Goal: Task Accomplishment & Management: Complete application form

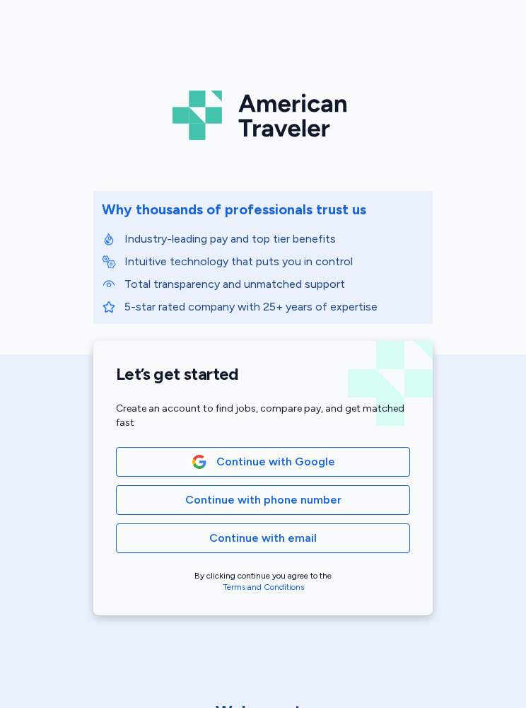
click at [409, 509] on button "Continue with phone number" at bounding box center [263, 500] width 294 height 30
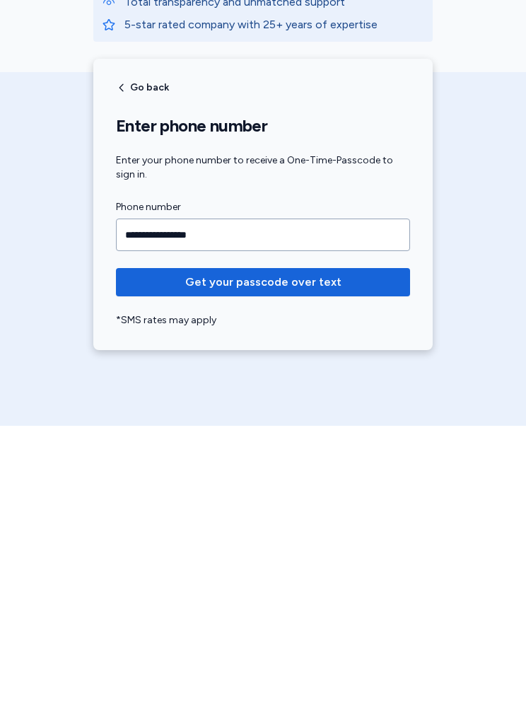
type input "**********"
click at [339, 556] on span "Get your passcode over text" at bounding box center [263, 564] width 272 height 17
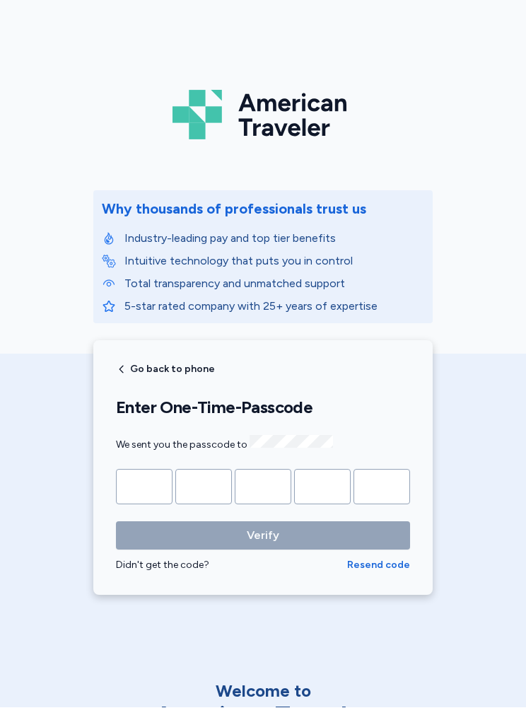
click at [375, 569] on span "Resend code" at bounding box center [378, 566] width 63 height 14
click at [191, 564] on div "Didn't get the code?" at bounding box center [231, 566] width 231 height 14
click at [186, 560] on div "Didn't get the code?" at bounding box center [231, 566] width 231 height 14
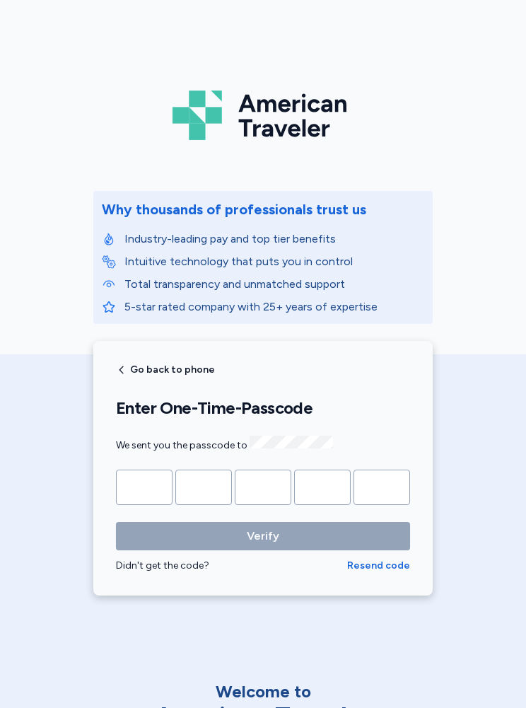
click at [320, 296] on div "Industry-leading pay and top tier benefits Intuitive technology that puts you i…" at bounding box center [263, 273] width 322 height 85
click at [183, 567] on div "Didn't get the code?" at bounding box center [231, 566] width 231 height 14
click at [177, 565] on div "Didn't get the code?" at bounding box center [231, 566] width 231 height 14
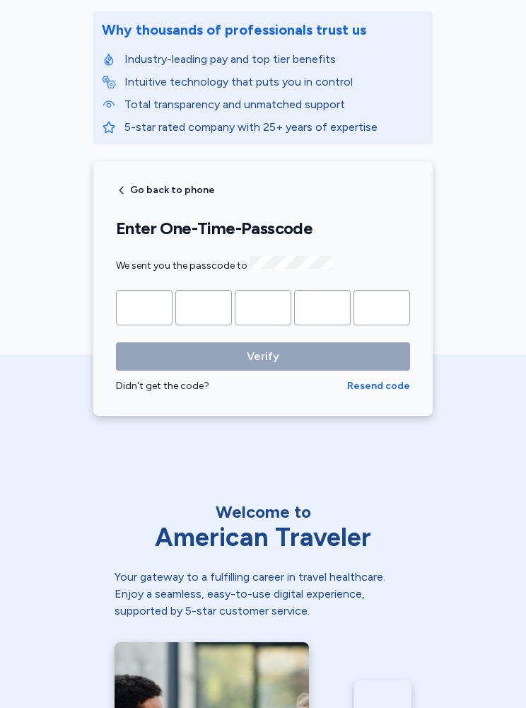
scroll to position [178, 0]
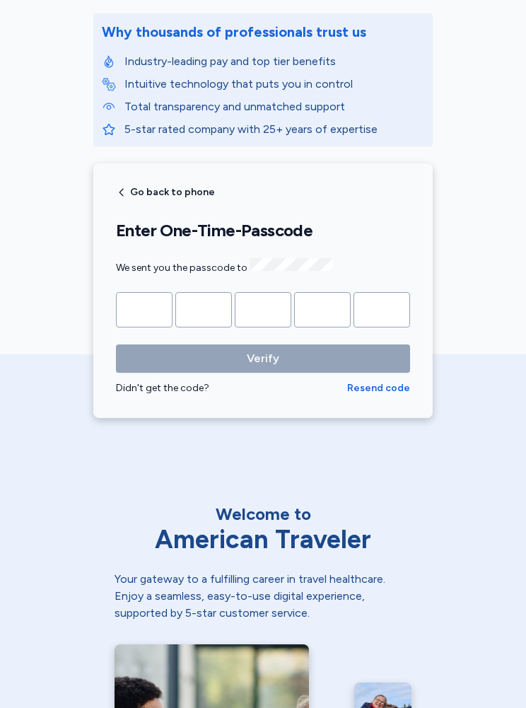
click at [393, 387] on span "Resend code" at bounding box center [378, 388] width 63 height 14
click at [185, 384] on div "Didn't get the code?" at bounding box center [231, 388] width 231 height 14
click at [393, 386] on span "Resend code" at bounding box center [378, 388] width 63 height 14
click at [183, 385] on div "Didn't get the code?" at bounding box center [231, 388] width 231 height 14
click at [183, 381] on div "Didn't get the code?" at bounding box center [231, 388] width 231 height 14
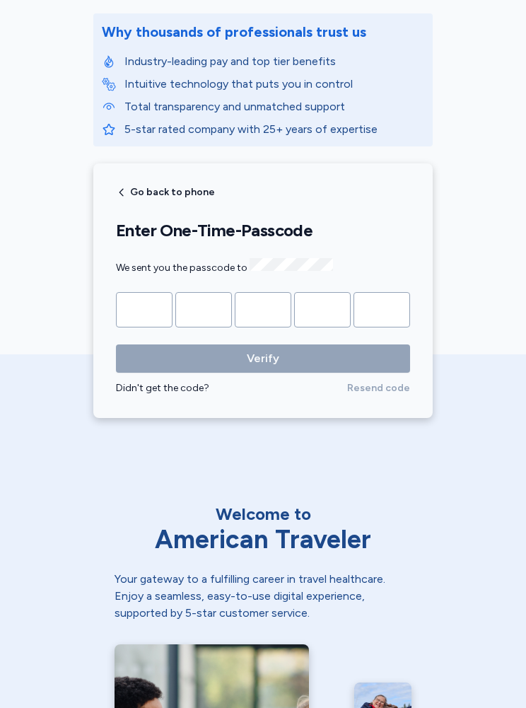
click at [180, 381] on div "Didn't get the code?" at bounding box center [231, 388] width 231 height 14
click at [154, 383] on div "Didn't get the code?" at bounding box center [231, 388] width 231 height 14
click at [193, 196] on span "Go back to phone" at bounding box center [172, 192] width 85 height 10
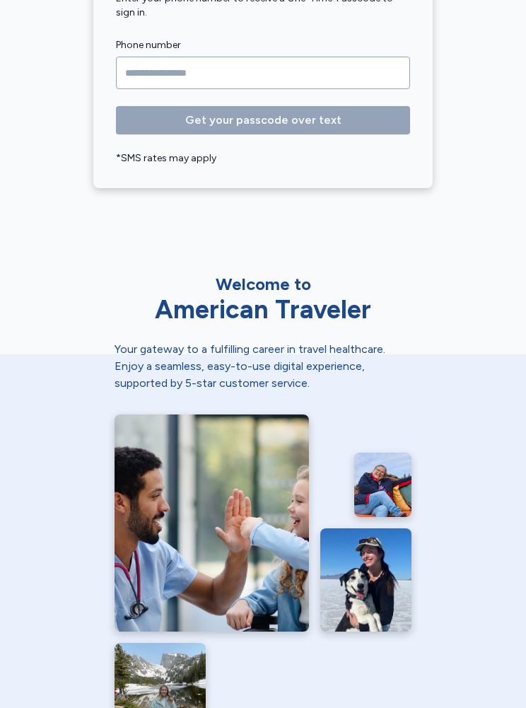
scroll to position [454, 0]
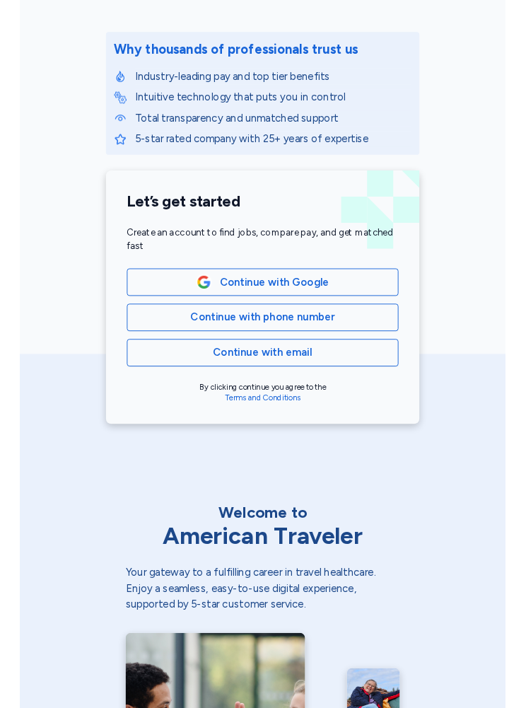
scroll to position [151, 0]
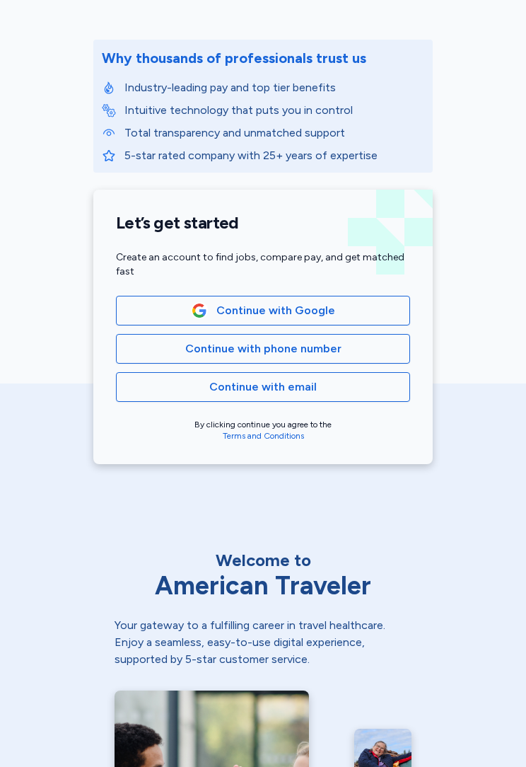
click at [376, 388] on span "Continue with email" at bounding box center [263, 386] width 270 height 17
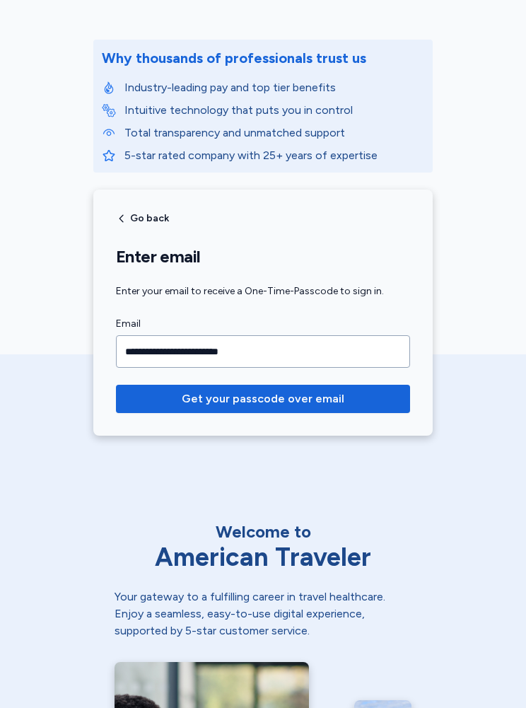
type input "**********"
click at [339, 403] on span "Get your passcode over email" at bounding box center [263, 398] width 272 height 17
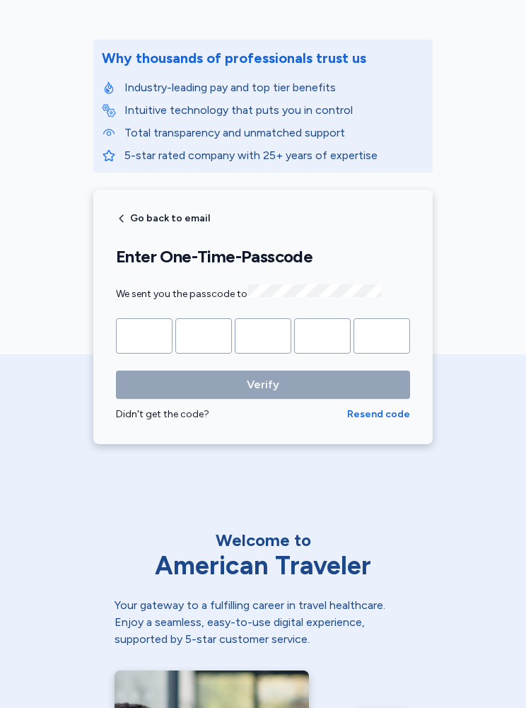
click at [157, 410] on div "Didn't get the code?" at bounding box center [231, 414] width 231 height 14
click at [390, 412] on span "Resend code" at bounding box center [378, 414] width 63 height 14
click at [184, 412] on div "Didn't get the code?" at bounding box center [231, 414] width 231 height 14
click at [176, 401] on div "Verify Didn't get the code? Resend code" at bounding box center [263, 396] width 294 height 51
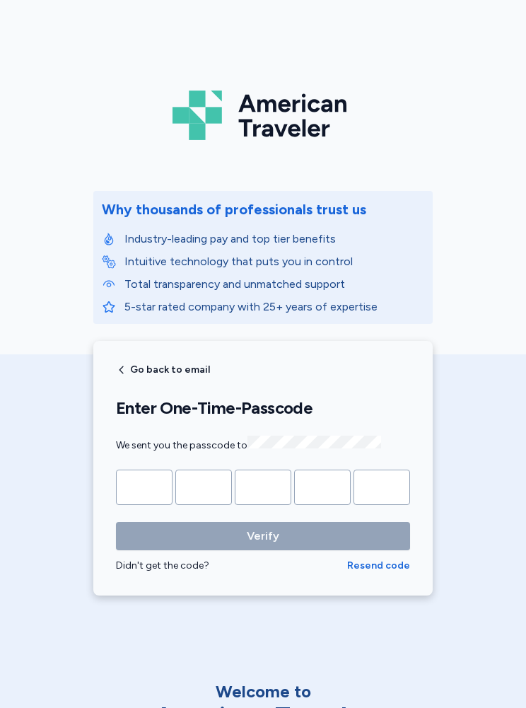
scroll to position [0, 0]
click at [296, 117] on img at bounding box center [263, 115] width 181 height 61
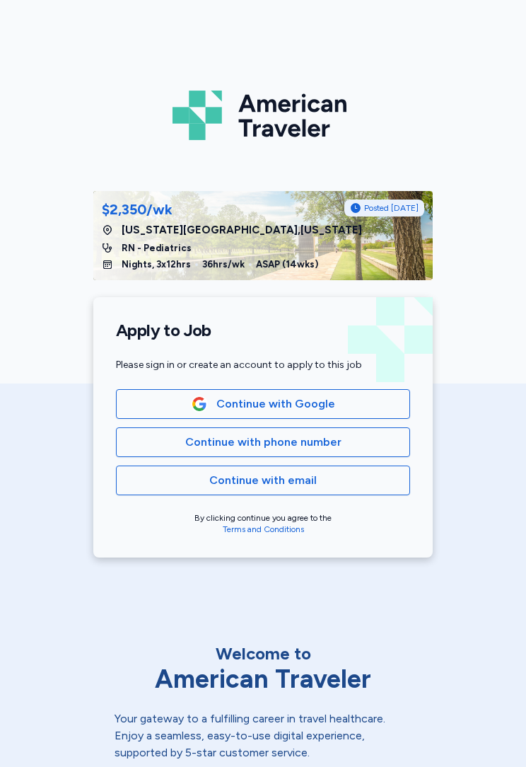
click at [385, 402] on span "Continue with Google" at bounding box center [263, 403] width 270 height 17
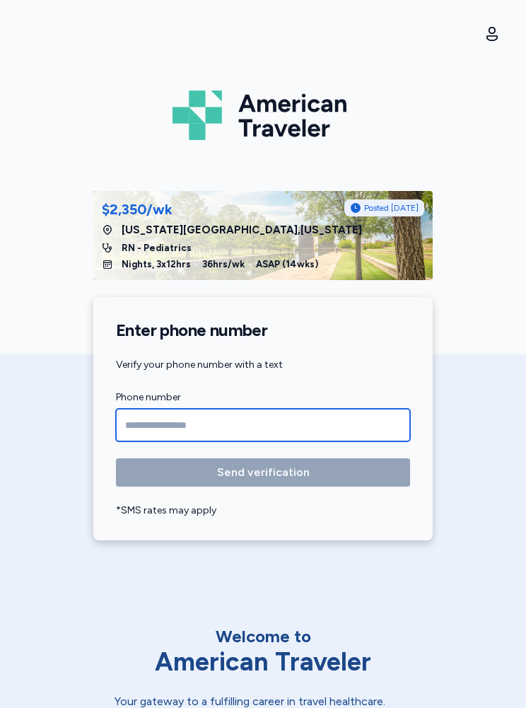
click at [330, 425] on input "Phone number" at bounding box center [263, 425] width 294 height 33
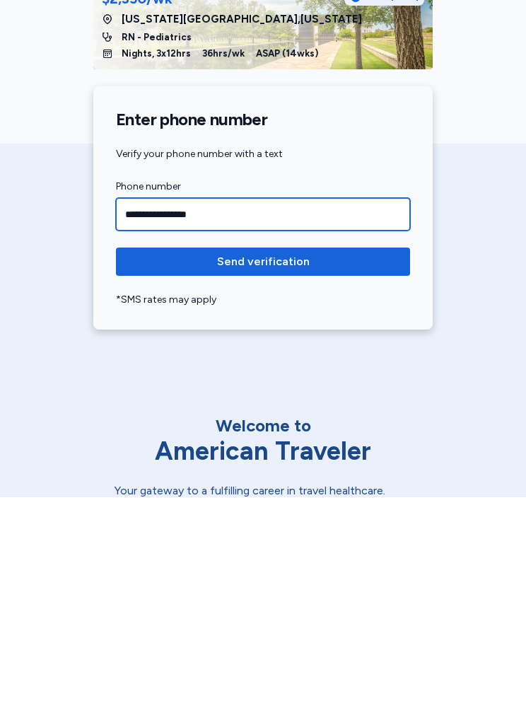
type input "**********"
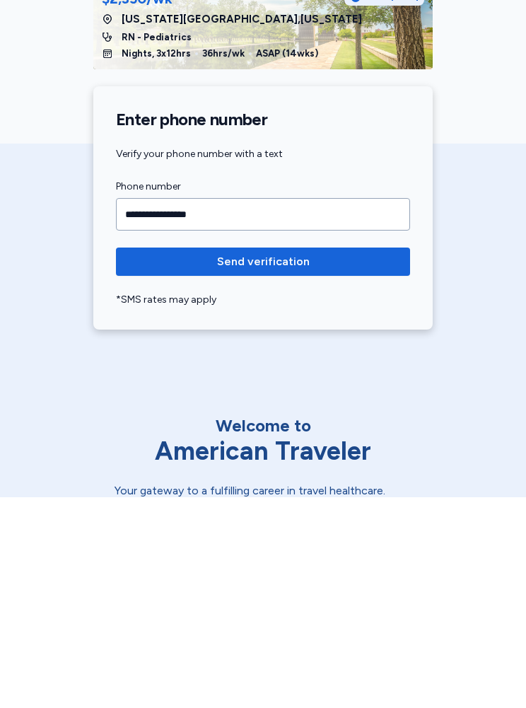
click at [395, 464] on span "Send verification" at bounding box center [263, 472] width 272 height 17
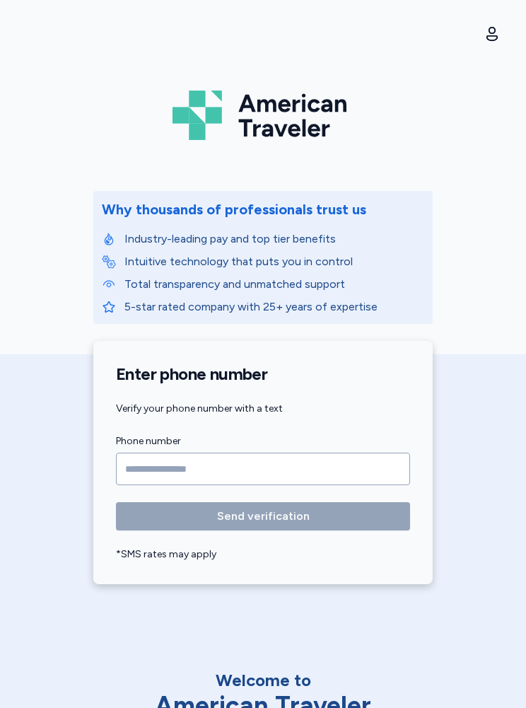
click at [139, 470] on input "Phone number" at bounding box center [263, 469] width 294 height 33
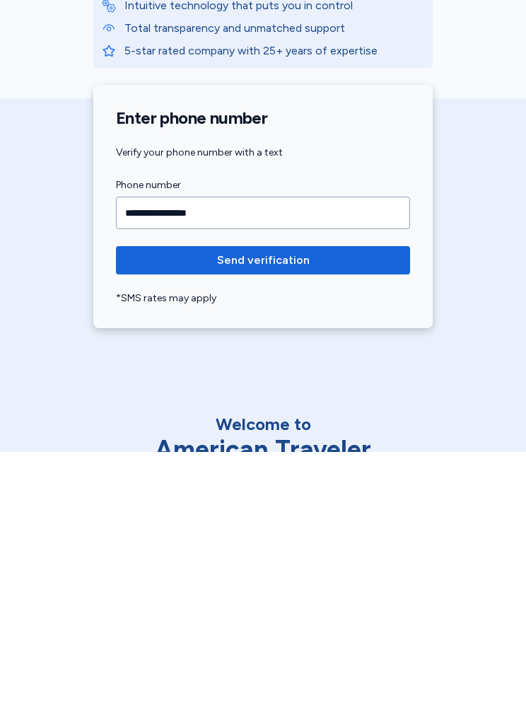
type input "**********"
click at [282, 508] on span "Send verification" at bounding box center [263, 516] width 93 height 17
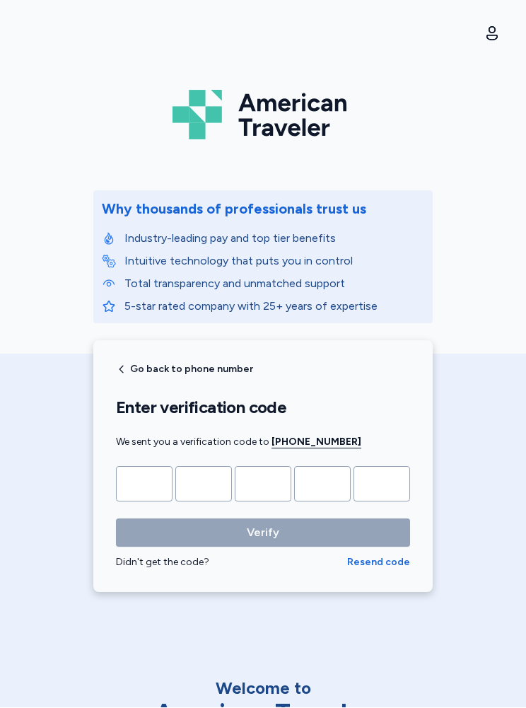
click at [153, 473] on input "Please enter OTP character 1" at bounding box center [144, 484] width 57 height 35
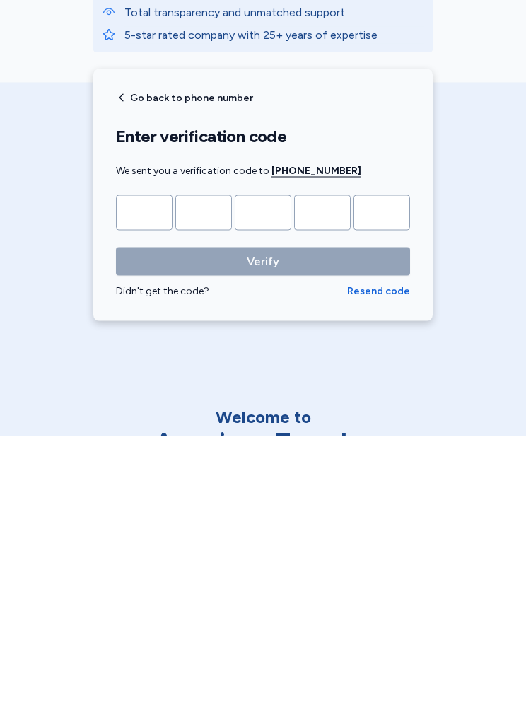
type input "*"
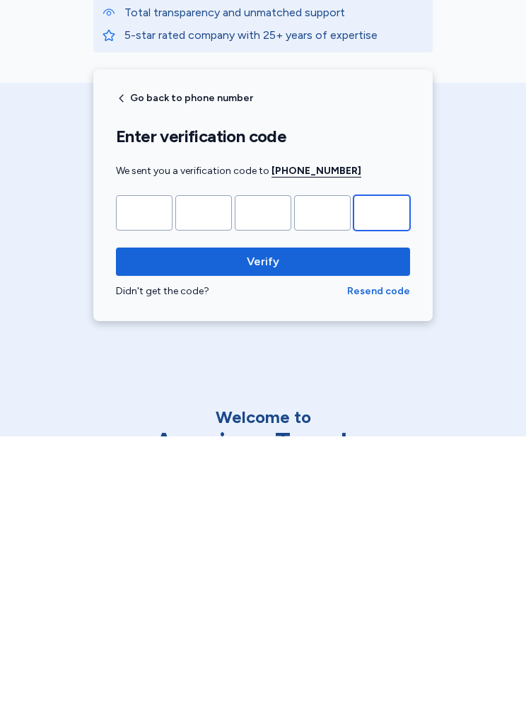
type input "*"
click at [312, 525] on span "Verify" at bounding box center [263, 533] width 272 height 17
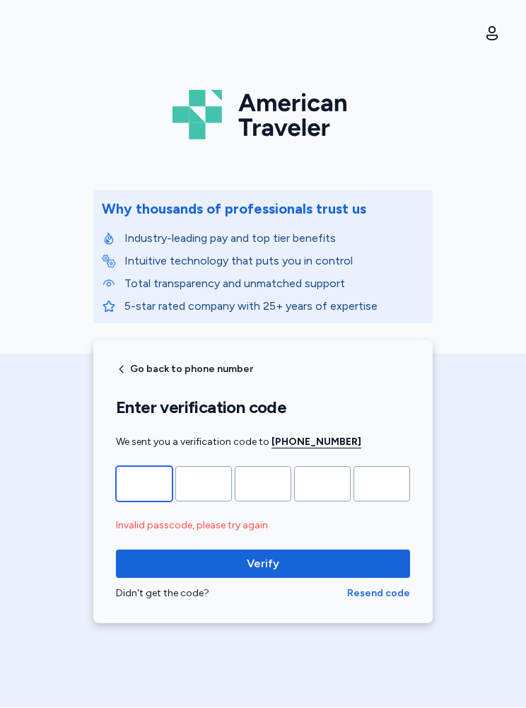
click at [160, 493] on input "*" at bounding box center [144, 484] width 57 height 35
click at [395, 595] on span "Resend code" at bounding box center [378, 594] width 63 height 14
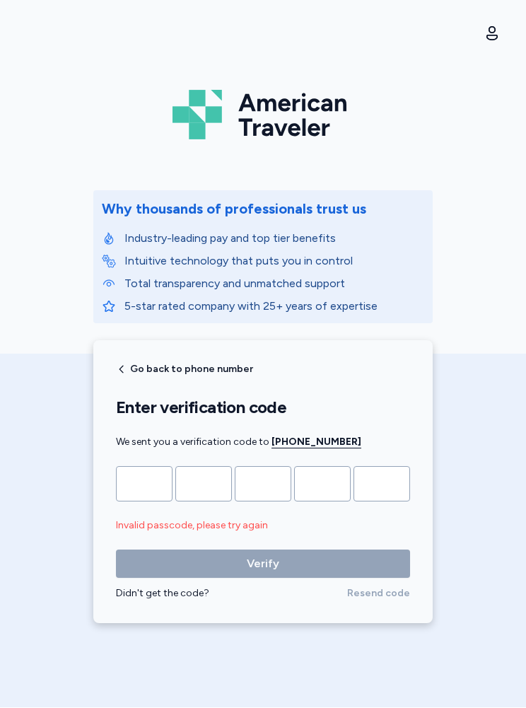
click at [190, 598] on div "Didn't get the code?" at bounding box center [231, 594] width 231 height 14
click at [397, 591] on span "Resend code" at bounding box center [378, 594] width 63 height 14
click at [392, 585] on div "Verify Didn't get the code? Resend code" at bounding box center [263, 575] width 294 height 51
click at [162, 488] on input "Please enter OTP character 1" at bounding box center [144, 484] width 57 height 35
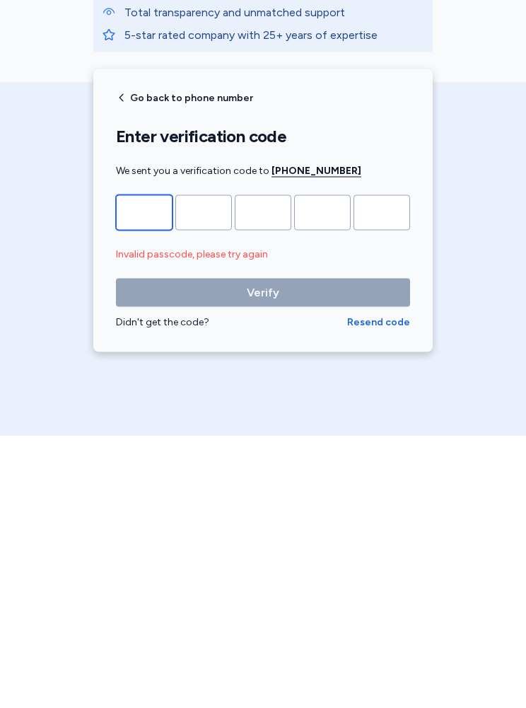
type input "*"
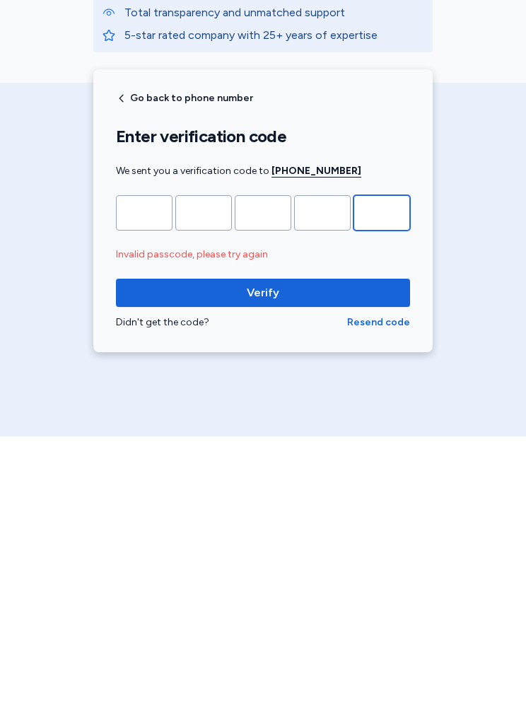
type input "*"
click at [359, 556] on span "Verify" at bounding box center [263, 564] width 272 height 17
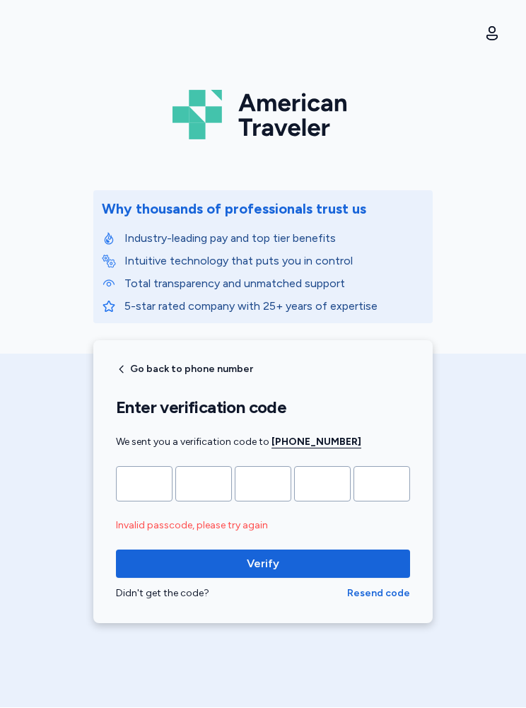
click at [333, 562] on span "Verify" at bounding box center [263, 564] width 272 height 17
click at [179, 486] on input "*" at bounding box center [203, 484] width 57 height 35
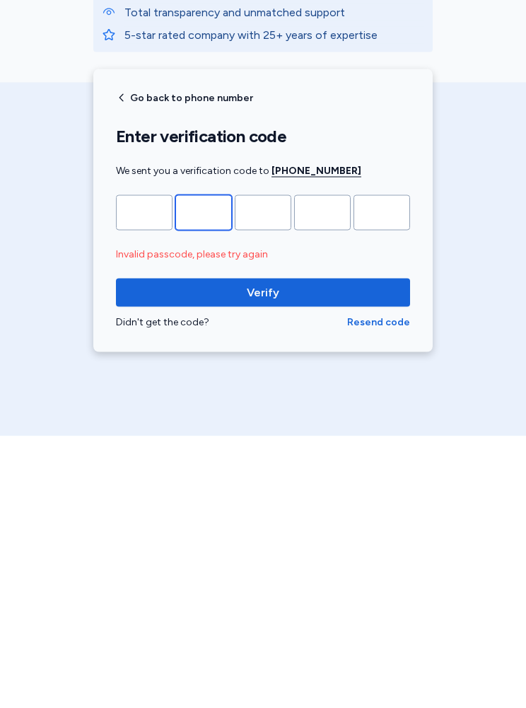
type input "*"
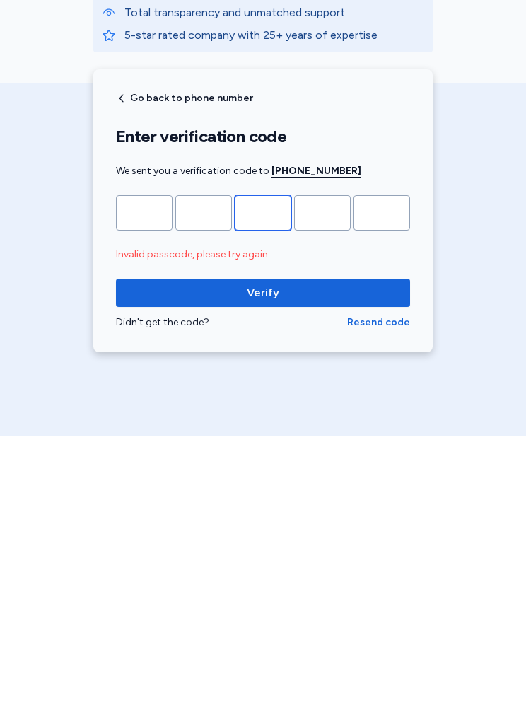
type input "*"
click at [305, 550] on button "Verify" at bounding box center [263, 564] width 294 height 28
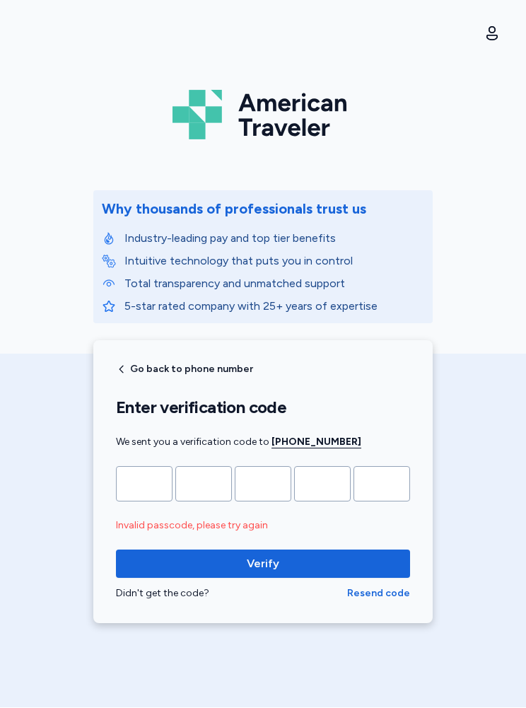
click at [272, 552] on button "Verify" at bounding box center [263, 564] width 294 height 28
click at [304, 124] on img at bounding box center [263, 115] width 181 height 61
